Goal: Check status

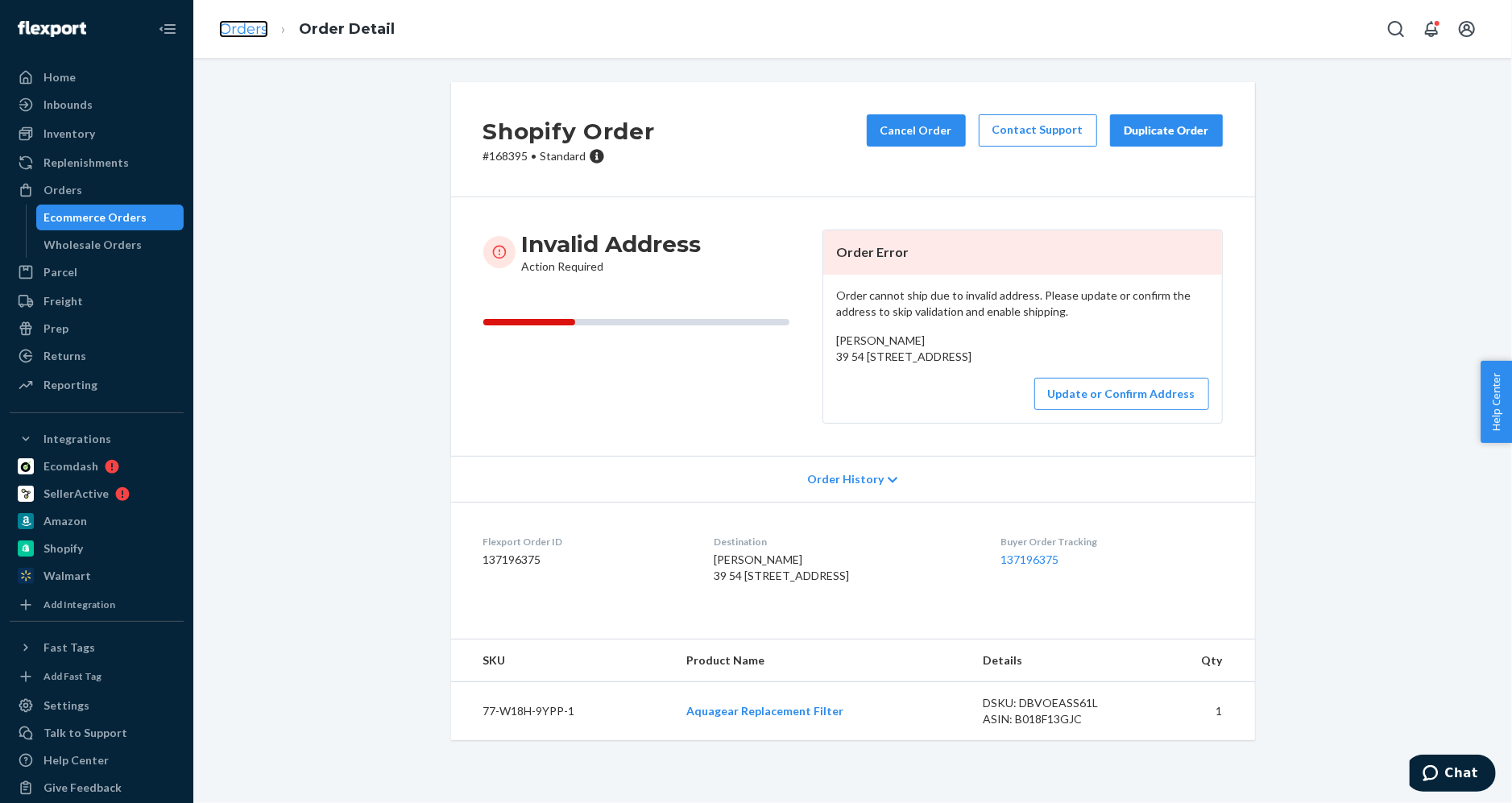
click at [255, 35] on link "Orders" at bounding box center [243, 29] width 50 height 17
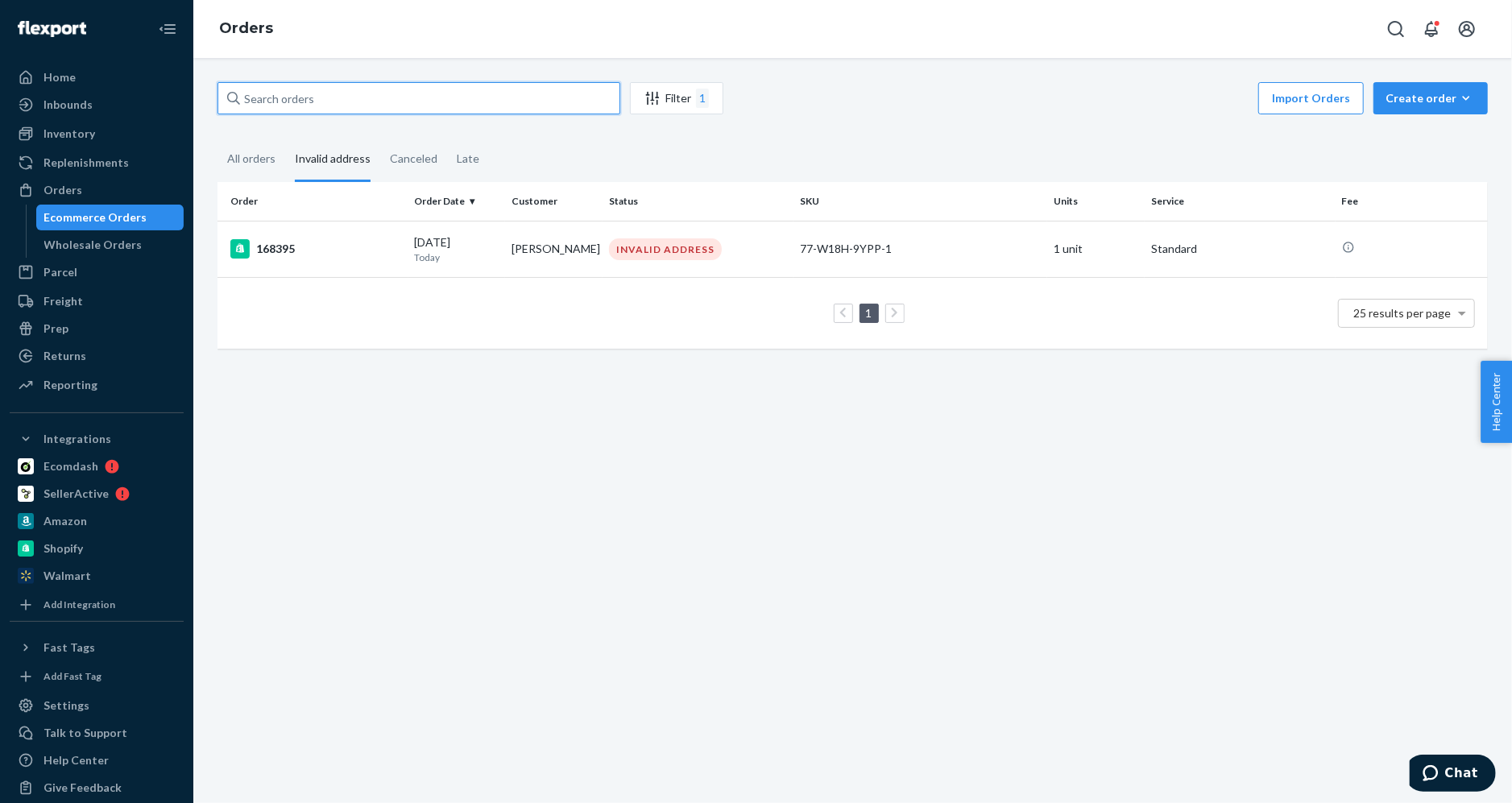
click at [342, 104] on input "text" at bounding box center [418, 97] width 403 height 32
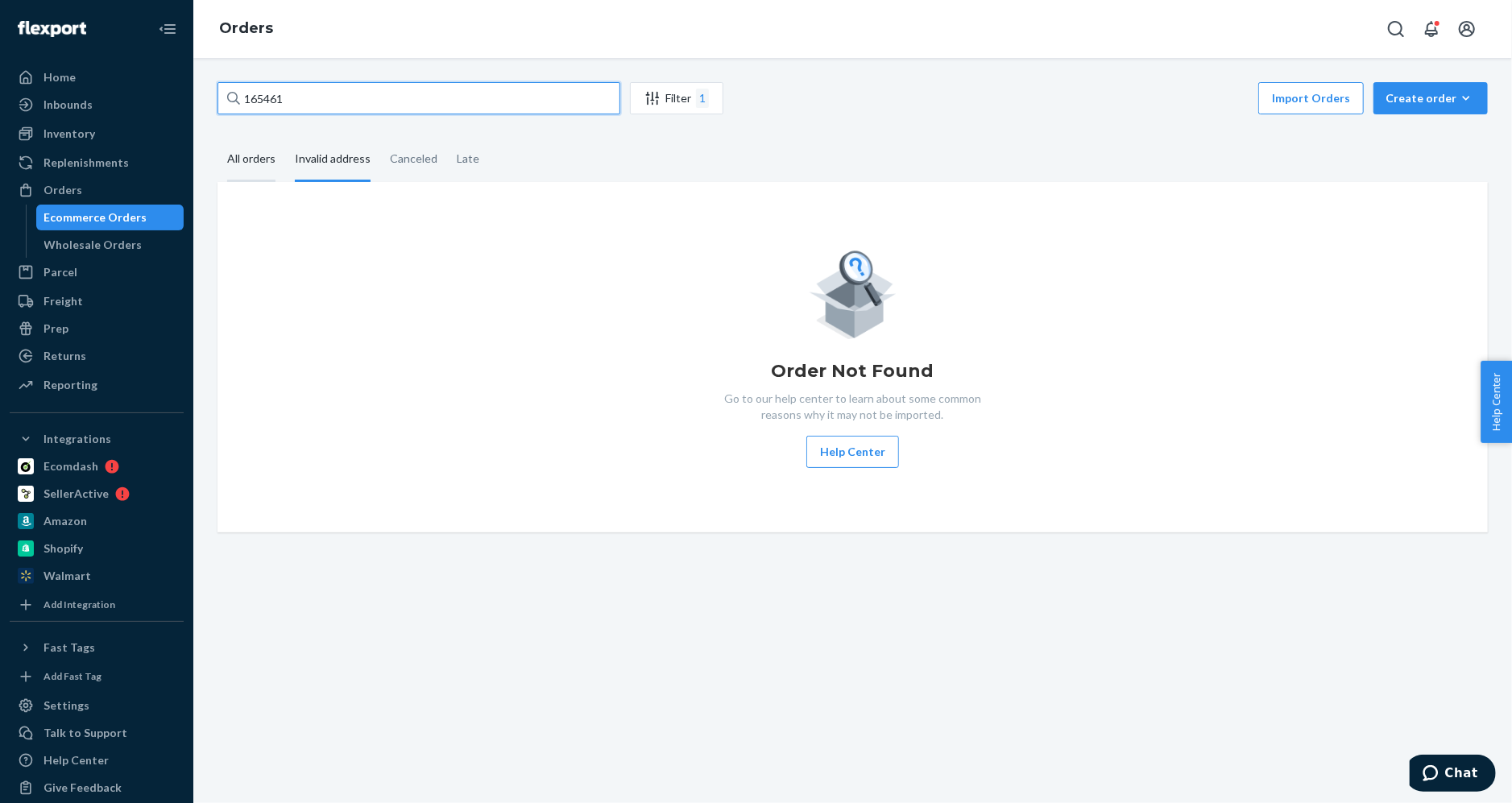
type input "165461"
click at [256, 154] on div "All orders" at bounding box center [251, 159] width 49 height 44
click at [217, 137] on input "All orders" at bounding box center [217, 137] width 0 height 0
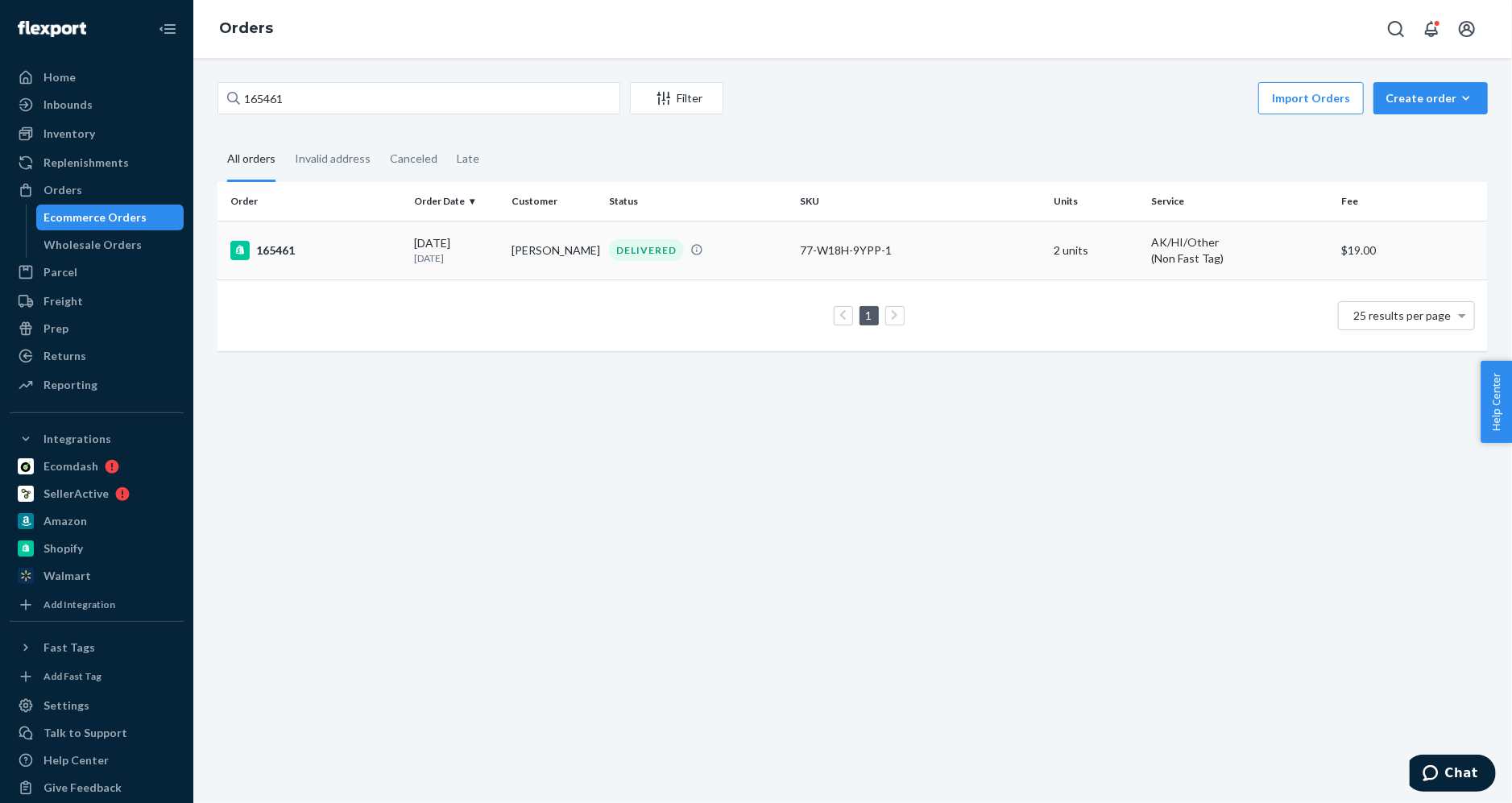
click at [279, 255] on div "165461" at bounding box center [316, 251] width 171 height 19
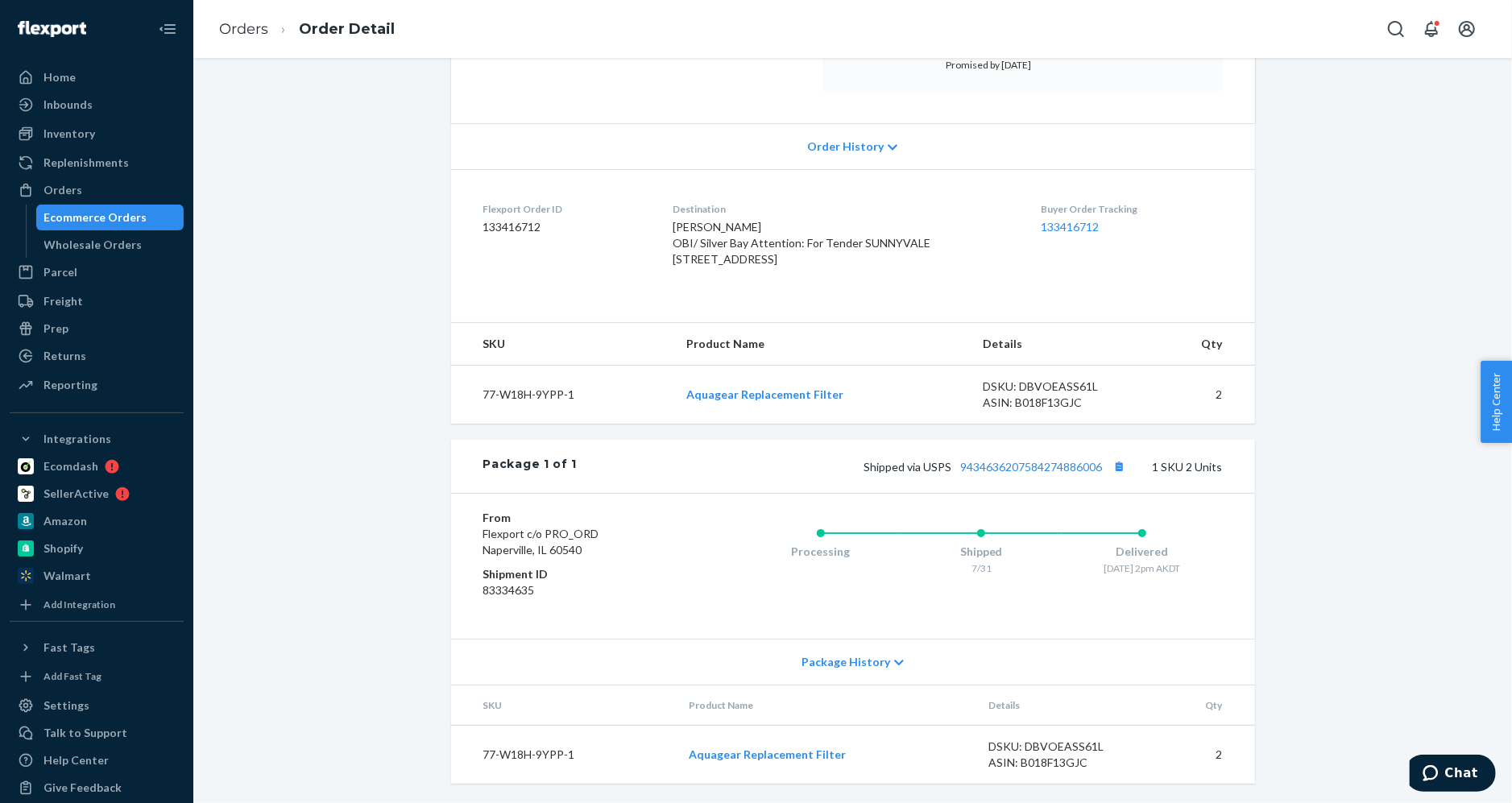
scroll to position [311, 0]
click at [1067, 462] on link "9434636207584274886006" at bounding box center [1031, 467] width 142 height 14
click at [69, 79] on div "Home" at bounding box center [59, 77] width 32 height 17
